Goal: Transaction & Acquisition: Download file/media

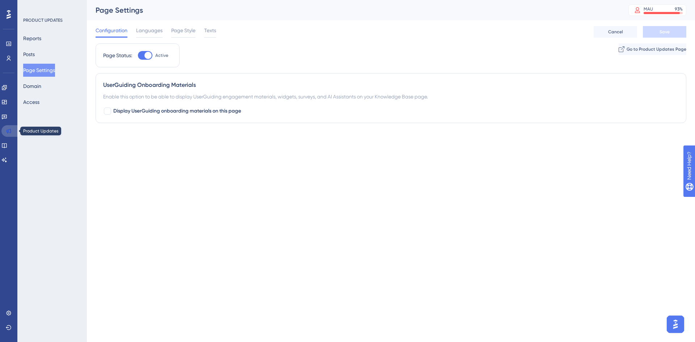
click at [13, 130] on link at bounding box center [9, 131] width 17 height 12
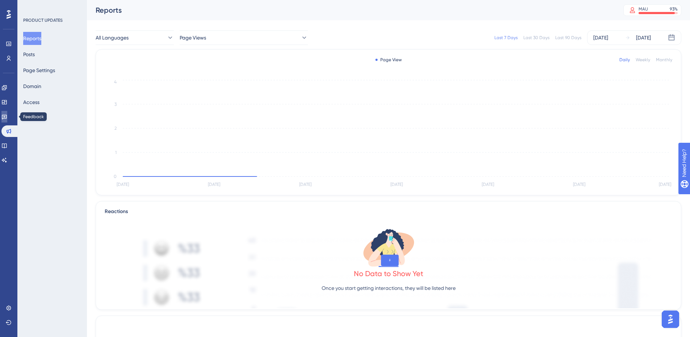
click at [7, 114] on link at bounding box center [4, 117] width 6 height 12
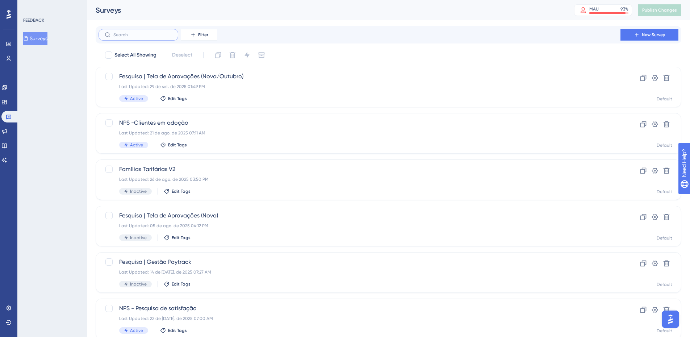
click at [152, 35] on input "text" at bounding box center [142, 34] width 59 height 5
type input "nps"
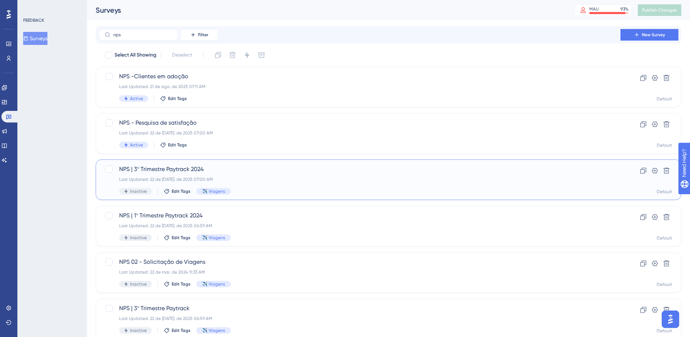
click at [249, 174] on div "NPS | 3º Trimestre Paytrack 2024 Last Updated: 22 de [DATE]. de 2025 07:00 AM I…" at bounding box center [359, 180] width 480 height 30
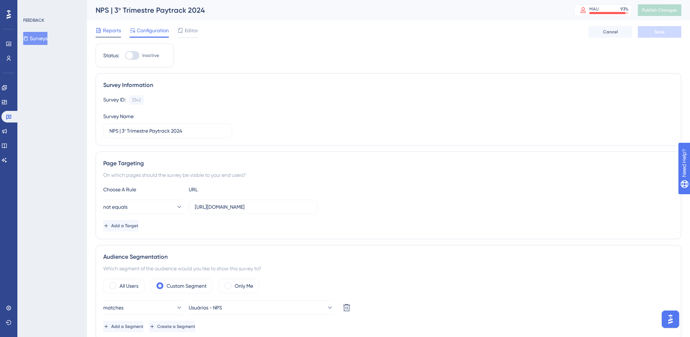
click at [114, 31] on span "Reports" at bounding box center [112, 30] width 18 height 9
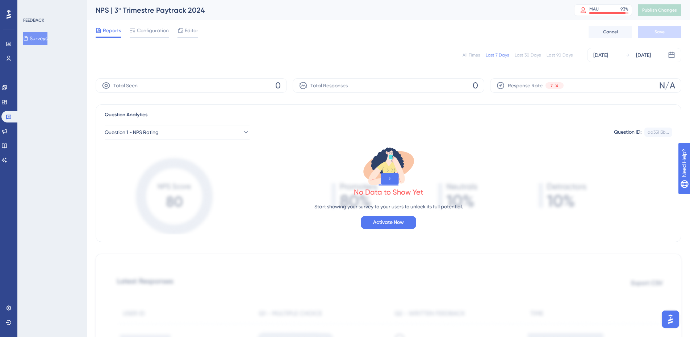
click at [461, 54] on div "All Times Last 7 Days Last 30 Days Last 90 Days [DATE] [DATE]" at bounding box center [388, 55] width 585 height 14
click at [467, 53] on div "All Times" at bounding box center [470, 55] width 17 height 6
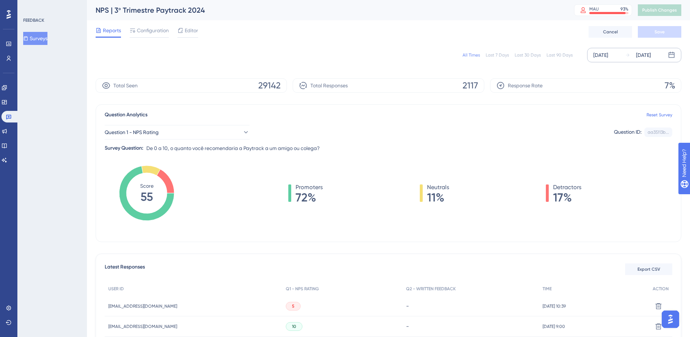
click at [619, 58] on div "[DATE] [DATE]" at bounding box center [634, 55] width 94 height 14
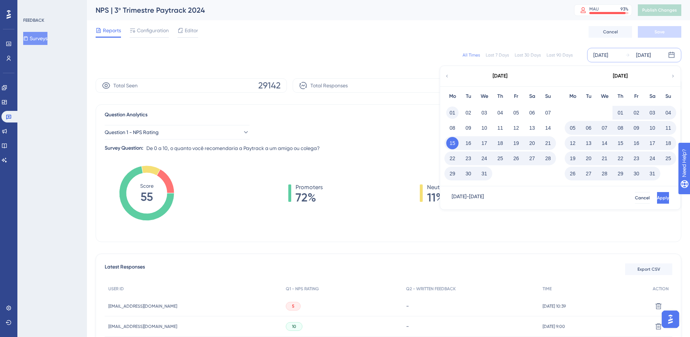
click at [453, 114] on button "01" at bounding box center [452, 112] width 12 height 12
click at [672, 77] on icon at bounding box center [672, 76] width 5 height 7
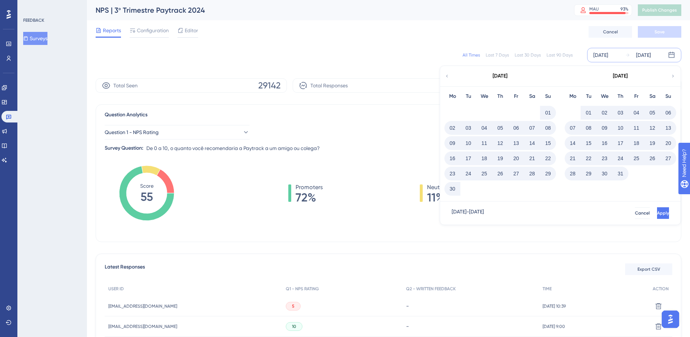
click at [448, 190] on button "30" at bounding box center [452, 188] width 12 height 12
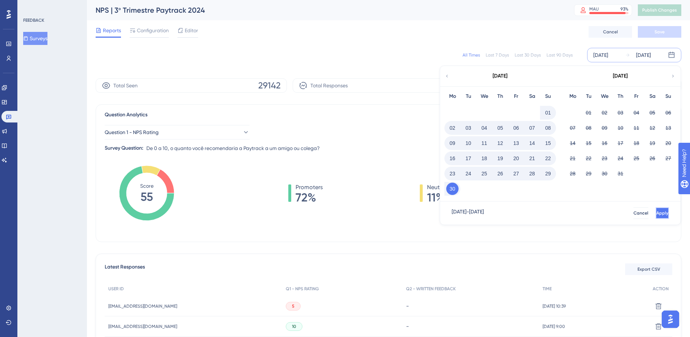
click at [656, 212] on span "Apply" at bounding box center [662, 213] width 12 height 6
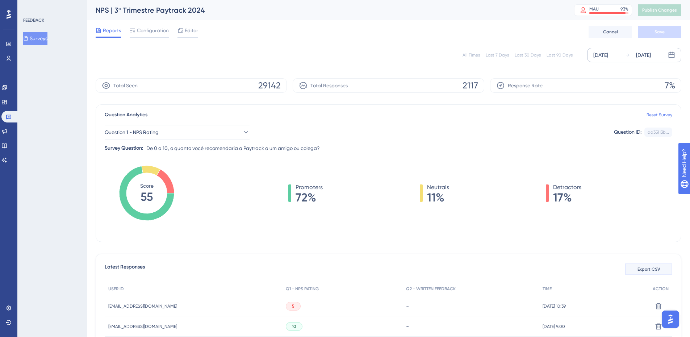
click at [652, 271] on span "Export CSV" at bounding box center [648, 269] width 23 height 6
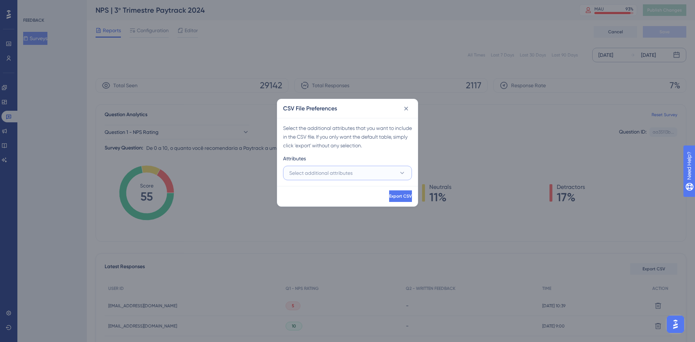
click at [309, 169] on span "Select additional attributes" at bounding box center [320, 173] width 63 height 9
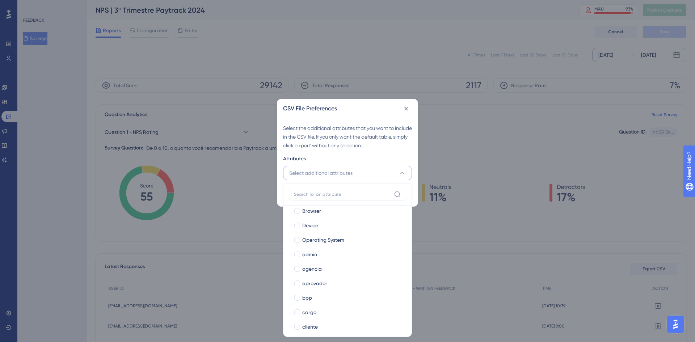
scroll to position [72, 0]
click at [356, 274] on div "aprovador" at bounding box center [351, 275] width 99 height 9
checkbox input "true"
click at [309, 212] on span "admin" at bounding box center [309, 210] width 15 height 9
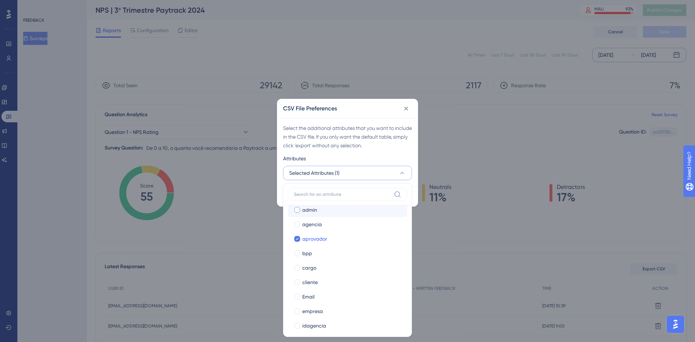
checkbox input "true"
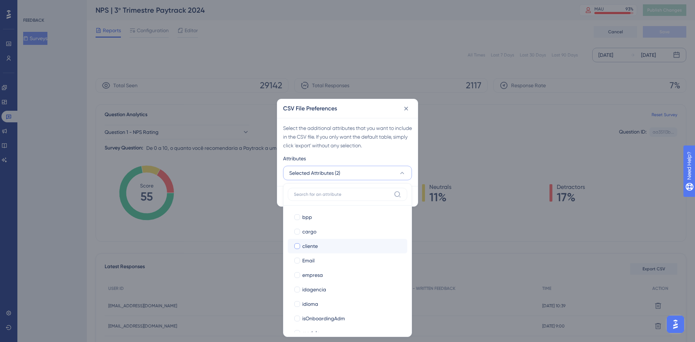
click at [318, 248] on div "cliente" at bounding box center [351, 246] width 99 height 9
checkbox input "true"
click at [348, 262] on div "modulo" at bounding box center [351, 260] width 99 height 9
checkbox input "true"
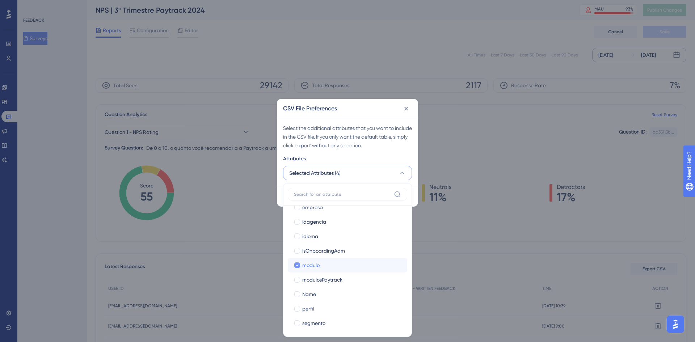
scroll to position [253, 0]
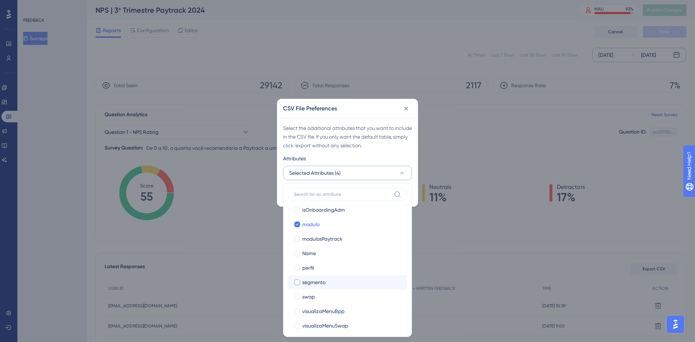
click at [338, 280] on div "segmento" at bounding box center [351, 282] width 99 height 9
checkbox input "true"
click at [375, 153] on div "Select the additional attributes that you want to include in the CSV file. If y…" at bounding box center [347, 152] width 140 height 68
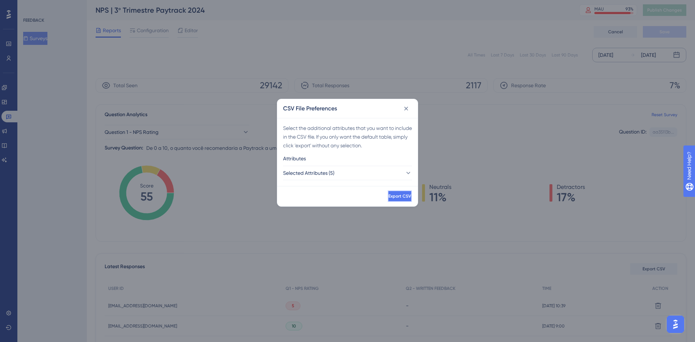
click at [393, 191] on button "Export CSV" at bounding box center [400, 196] width 24 height 12
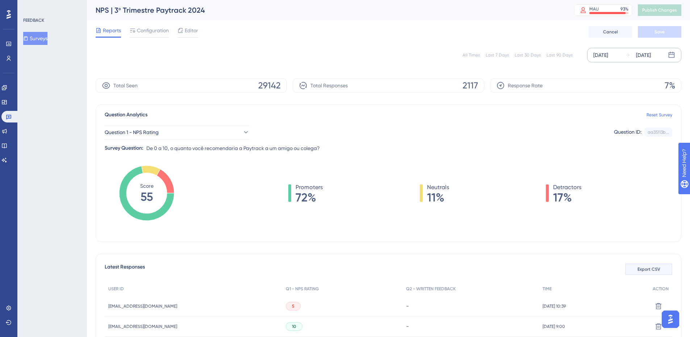
click at [635, 272] on button "Export CSV" at bounding box center [648, 269] width 47 height 12
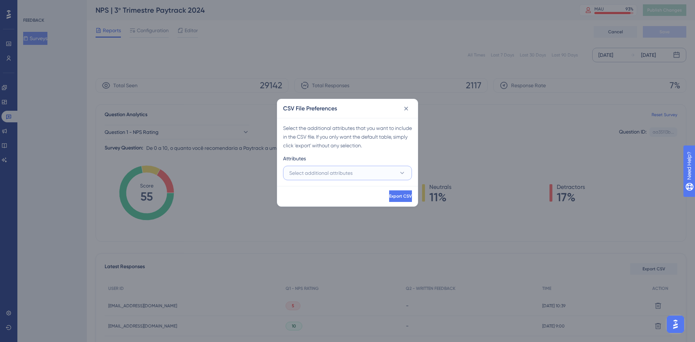
click at [349, 171] on span "Select additional attributes" at bounding box center [320, 173] width 63 height 9
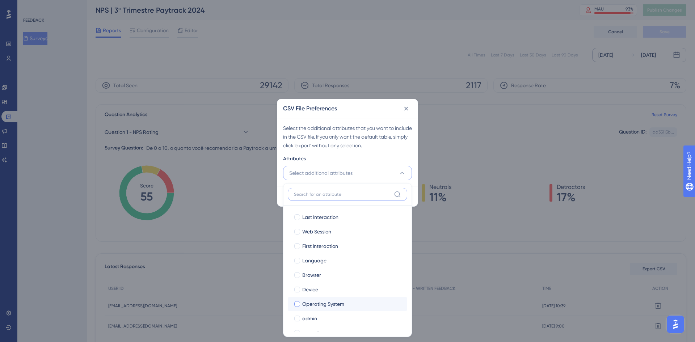
scroll to position [36, 0]
click at [323, 287] on label "admin admin" at bounding box center [347, 282] width 119 height 14
click at [298, 318] on input "admin" at bounding box center [297, 318] width 0 height 0
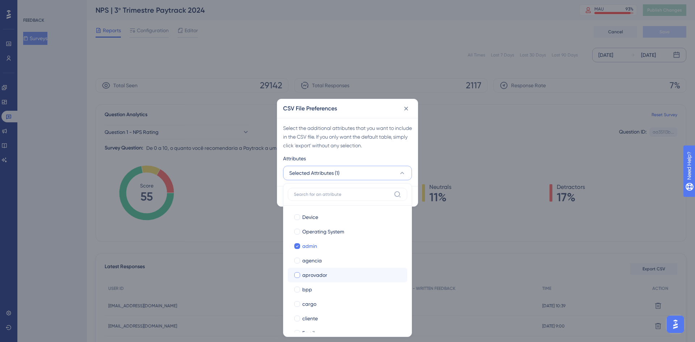
click at [320, 275] on span "aprovador" at bounding box center [314, 275] width 25 height 9
checkbox input "true"
click at [299, 283] on div at bounding box center [297, 282] width 6 height 6
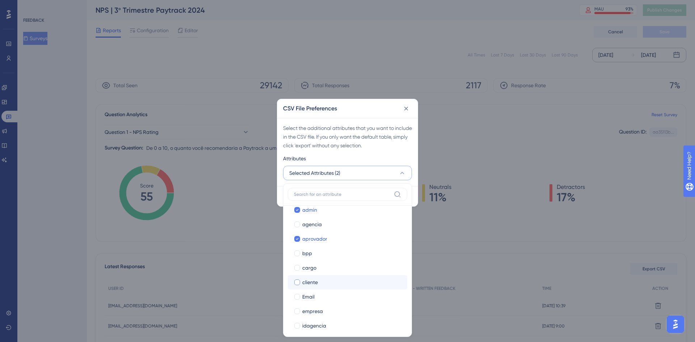
checkbox input "true"
click at [298, 313] on div at bounding box center [297, 311] width 6 height 6
checkbox input "true"
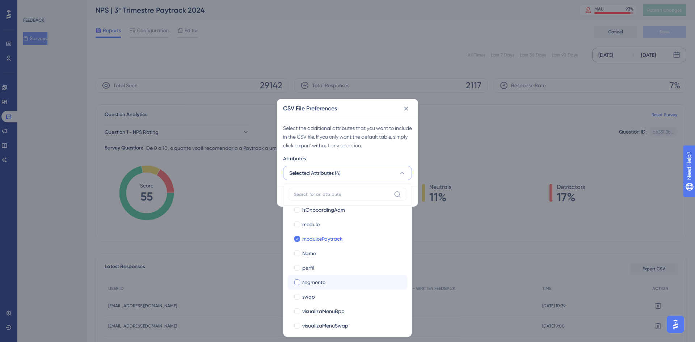
click at [311, 282] on span "segmento" at bounding box center [313, 282] width 23 height 9
checkbox input "true"
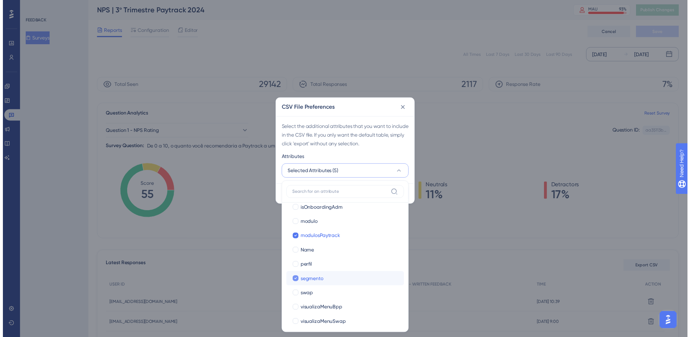
scroll to position [258, 0]
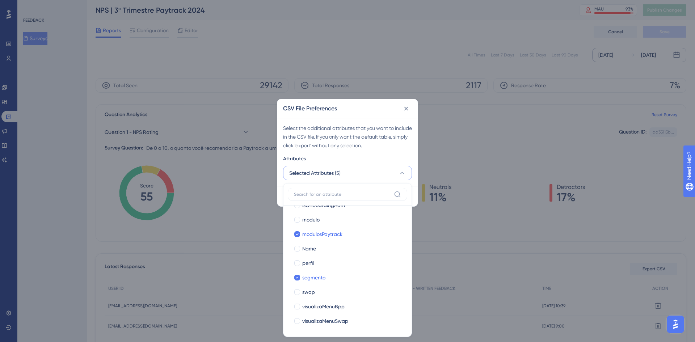
click at [350, 156] on div "Attributes" at bounding box center [347, 160] width 129 height 12
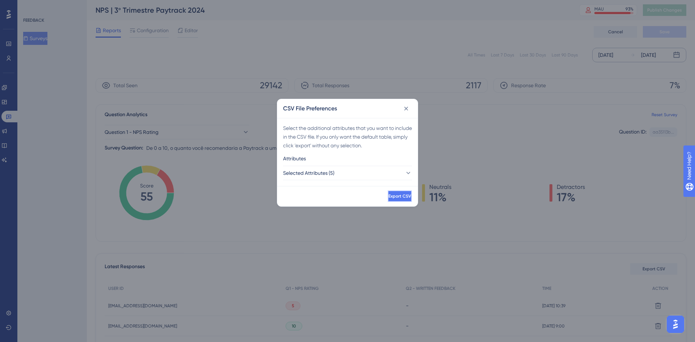
click at [390, 193] on span "Export CSV" at bounding box center [399, 196] width 23 height 6
